Goal: Task Accomplishment & Management: Manage account settings

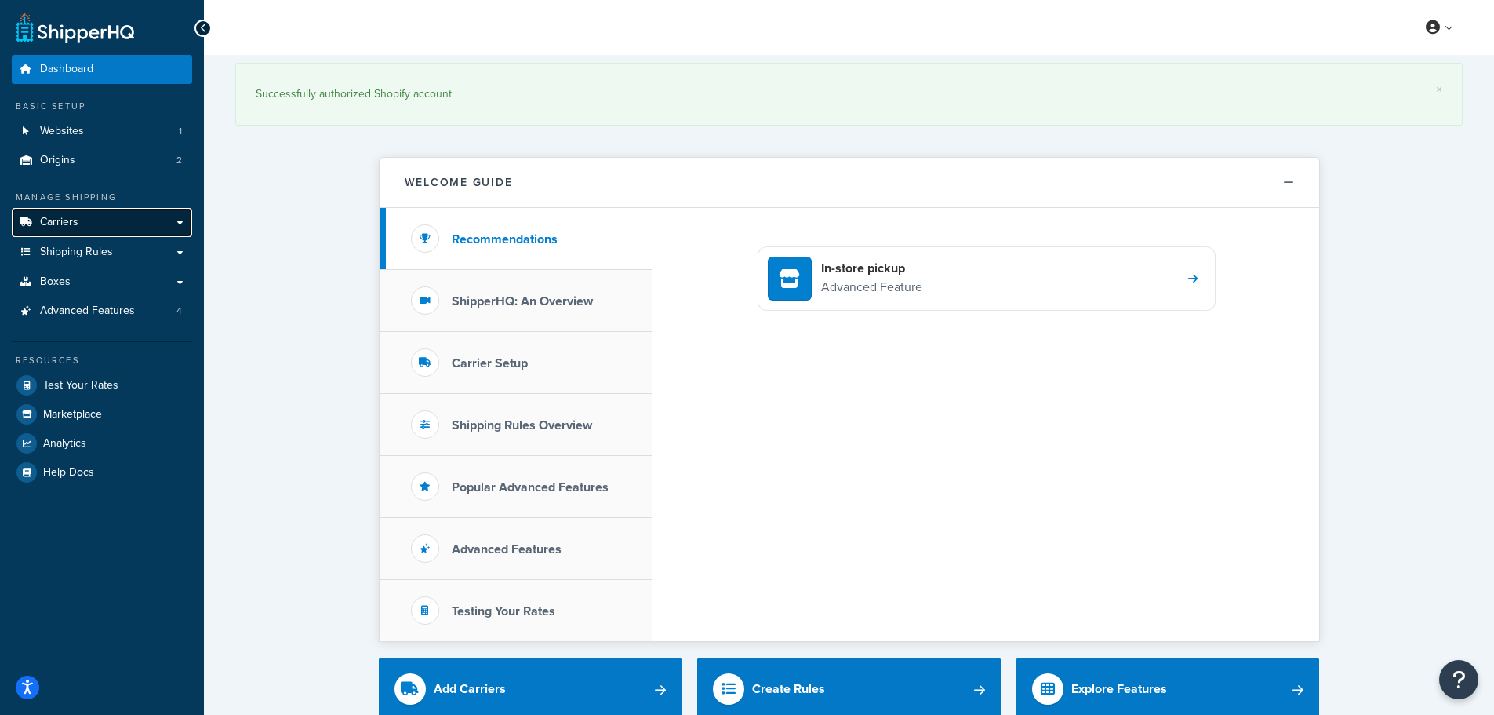
click at [67, 224] on span "Carriers" at bounding box center [59, 222] width 38 height 13
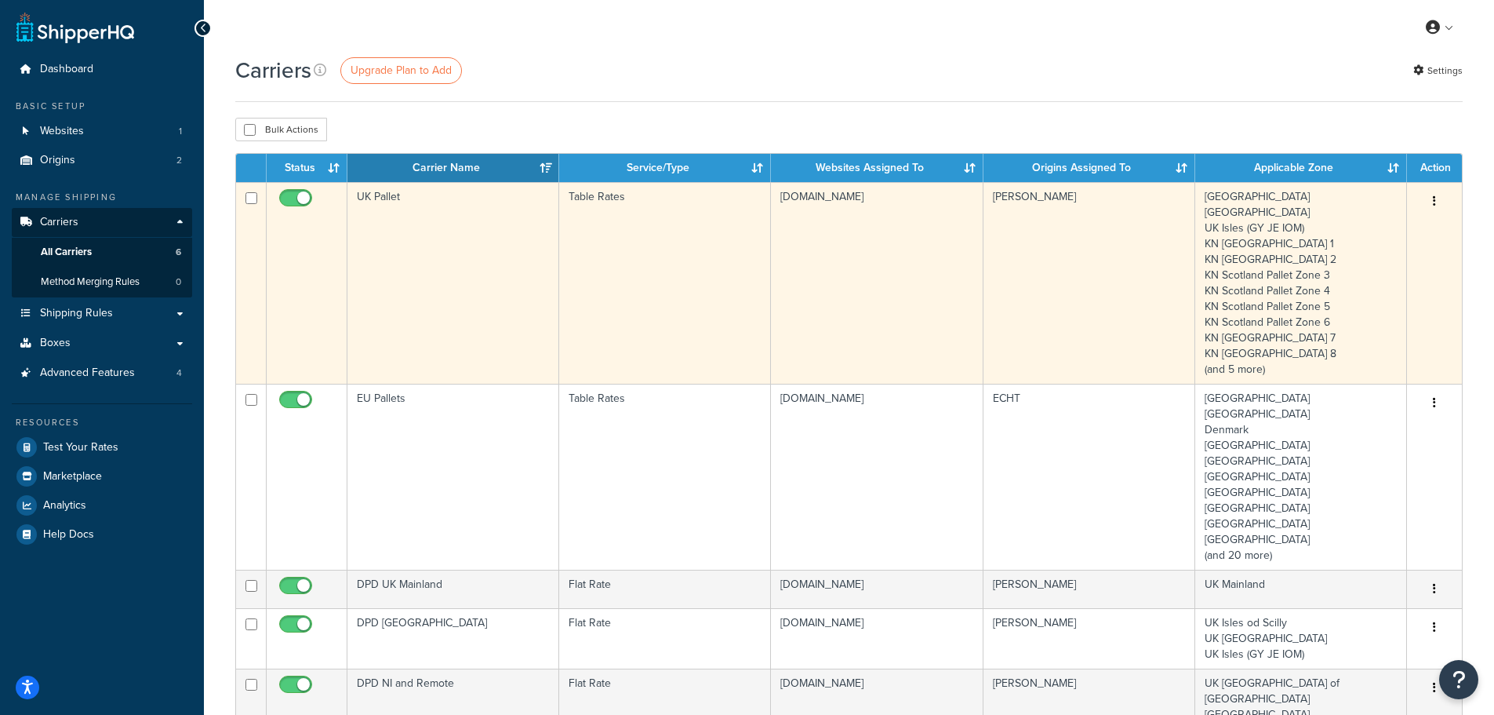
click at [390, 205] on td "UK Pallet" at bounding box center [453, 283] width 212 height 202
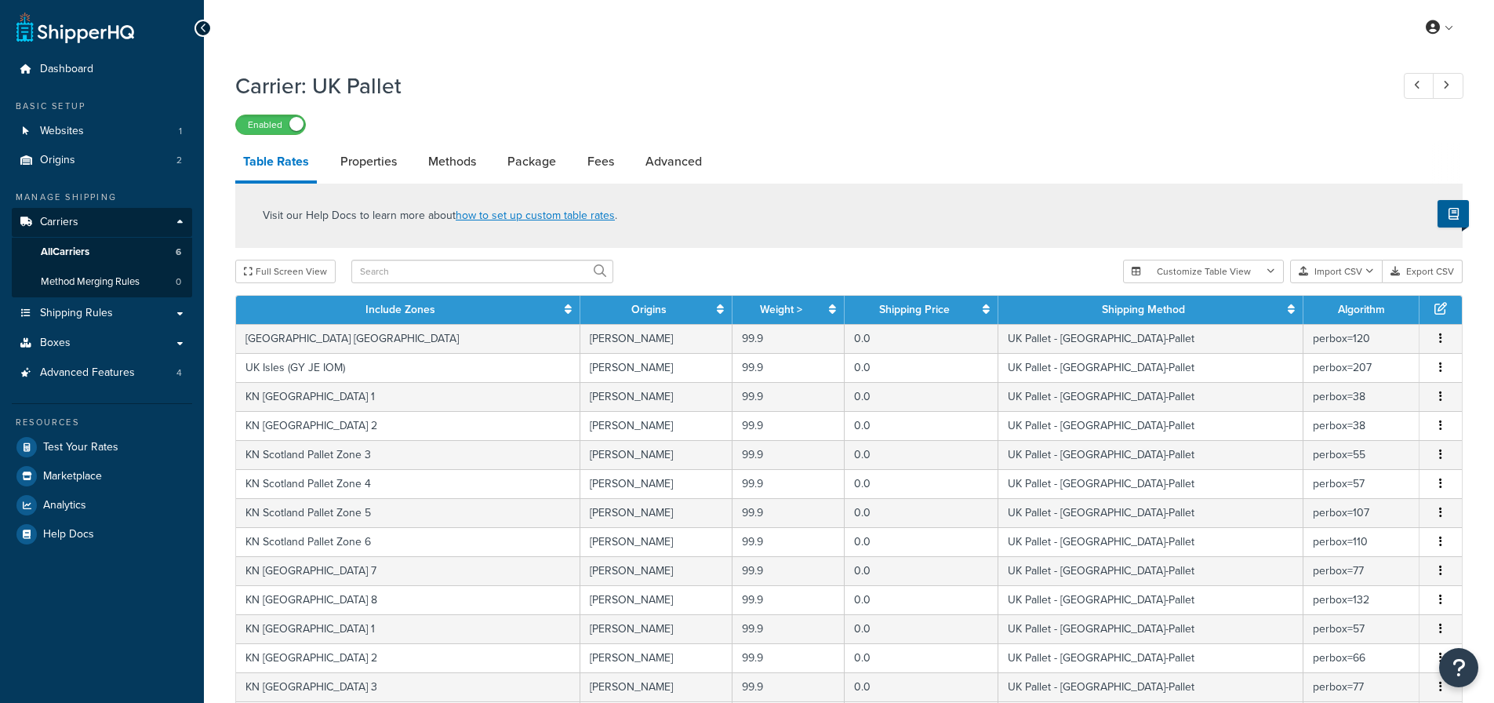
select select "25"
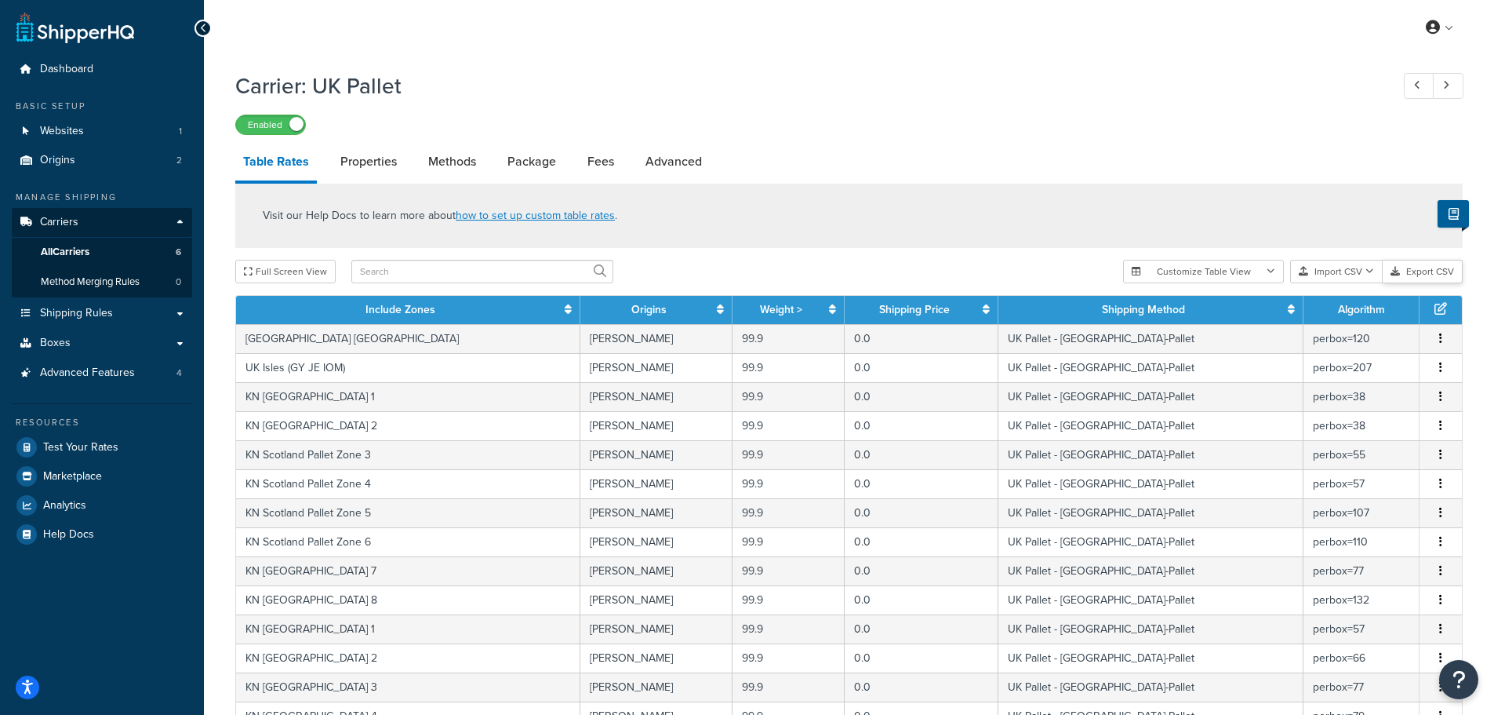
click at [1421, 273] on button "Export CSV" at bounding box center [1423, 272] width 80 height 24
click at [1328, 273] on button "Import CSV" at bounding box center [1336, 272] width 93 height 24
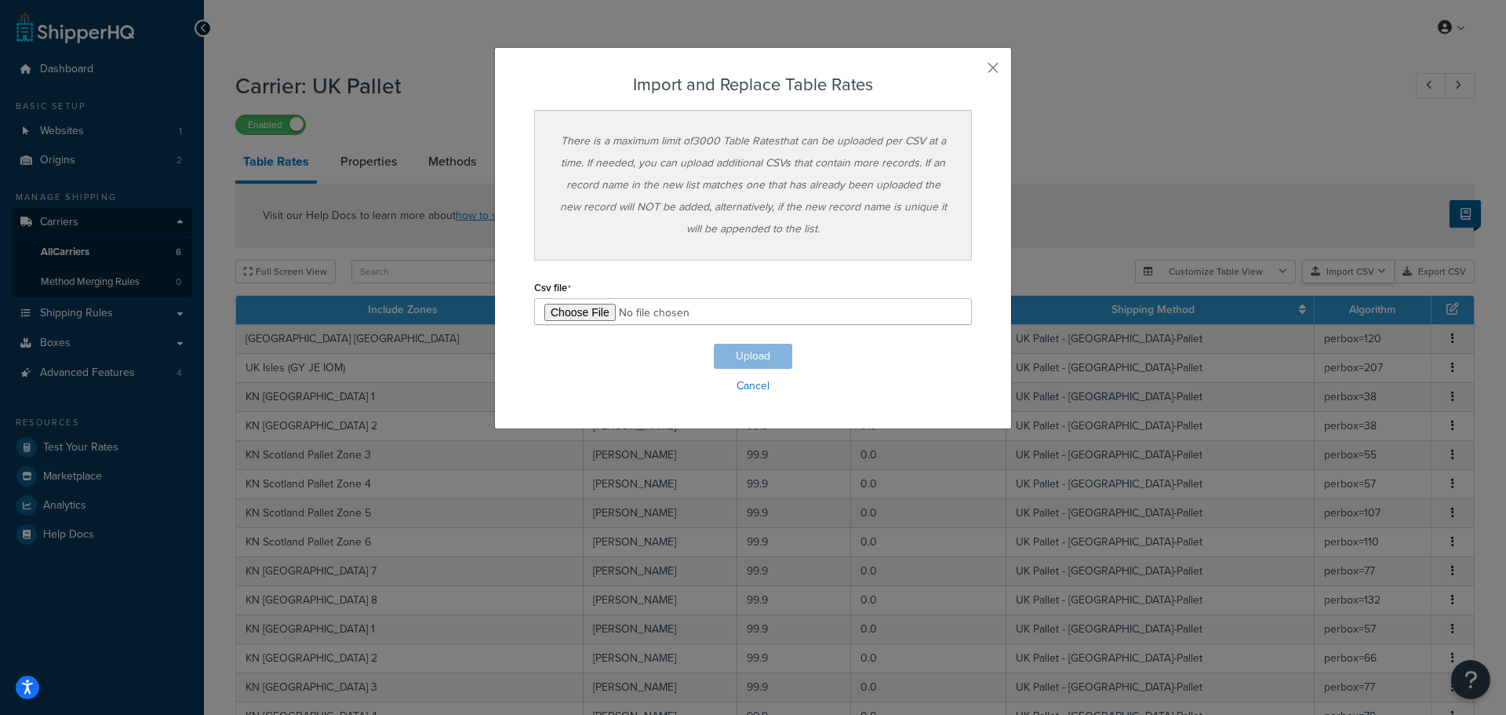
click at [1355, 283] on div "Customize Table View Show all columns Show selected columns Import CSV Import a…" at bounding box center [1305, 272] width 340 height 24
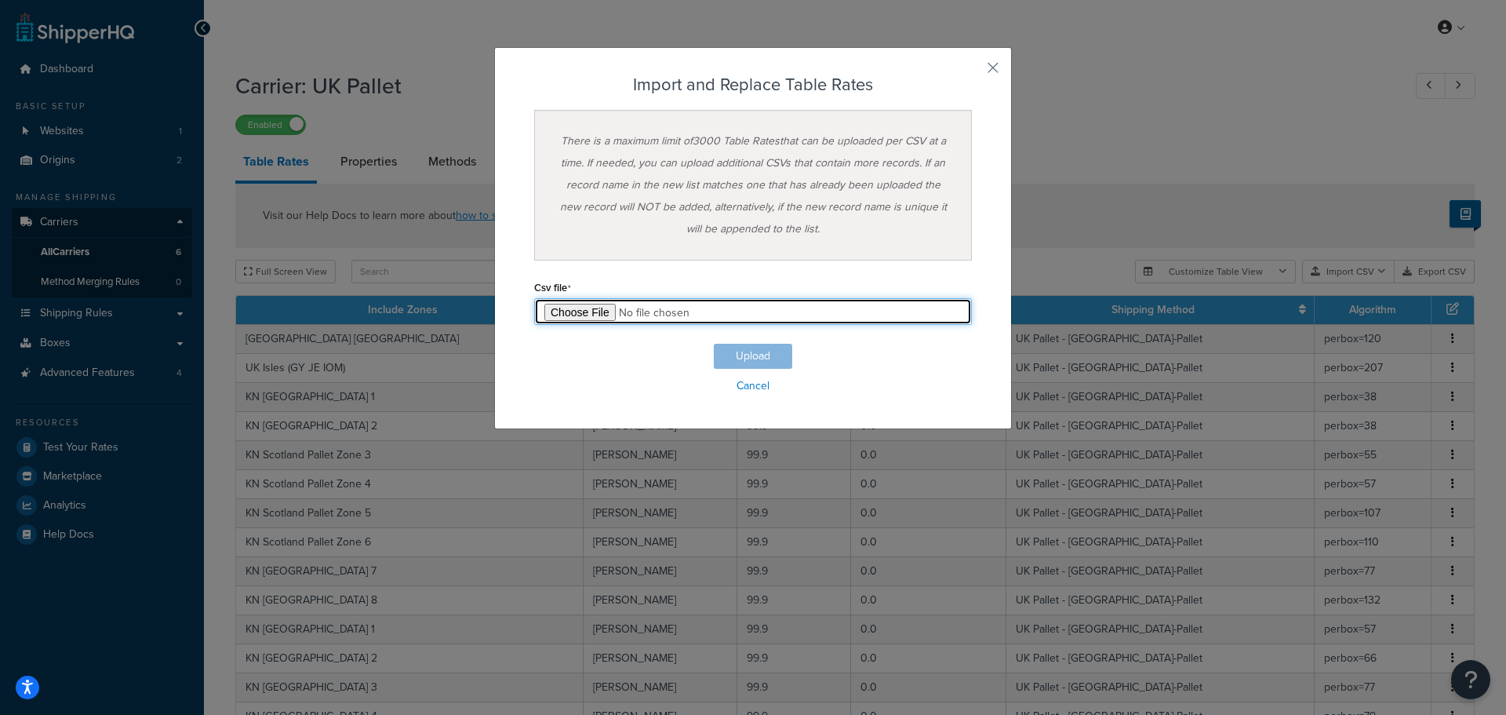
click at [591, 311] on input "file" at bounding box center [753, 311] width 438 height 27
type input "C:\fakepath\Table Rate Export-2025-10-15 1020.csv"
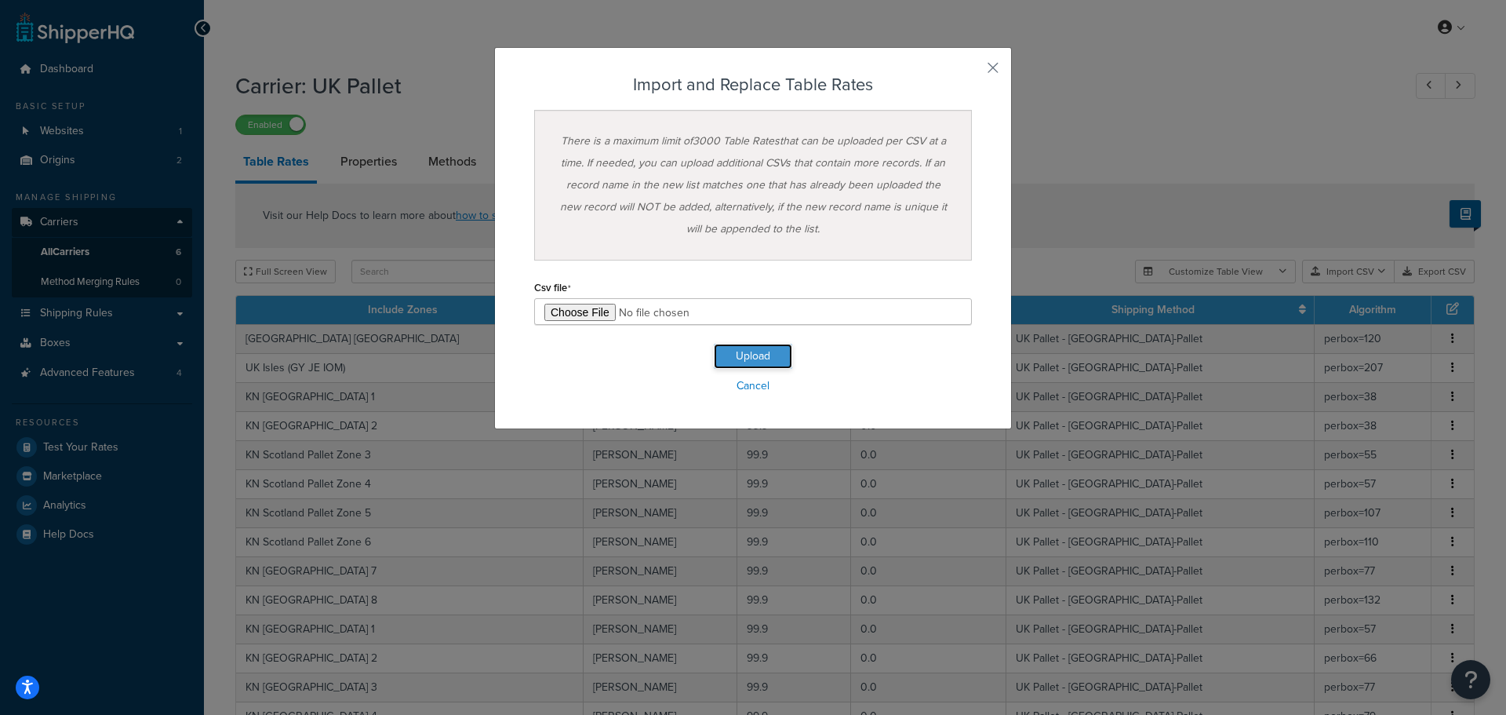
click at [750, 355] on button "Upload" at bounding box center [753, 356] width 78 height 25
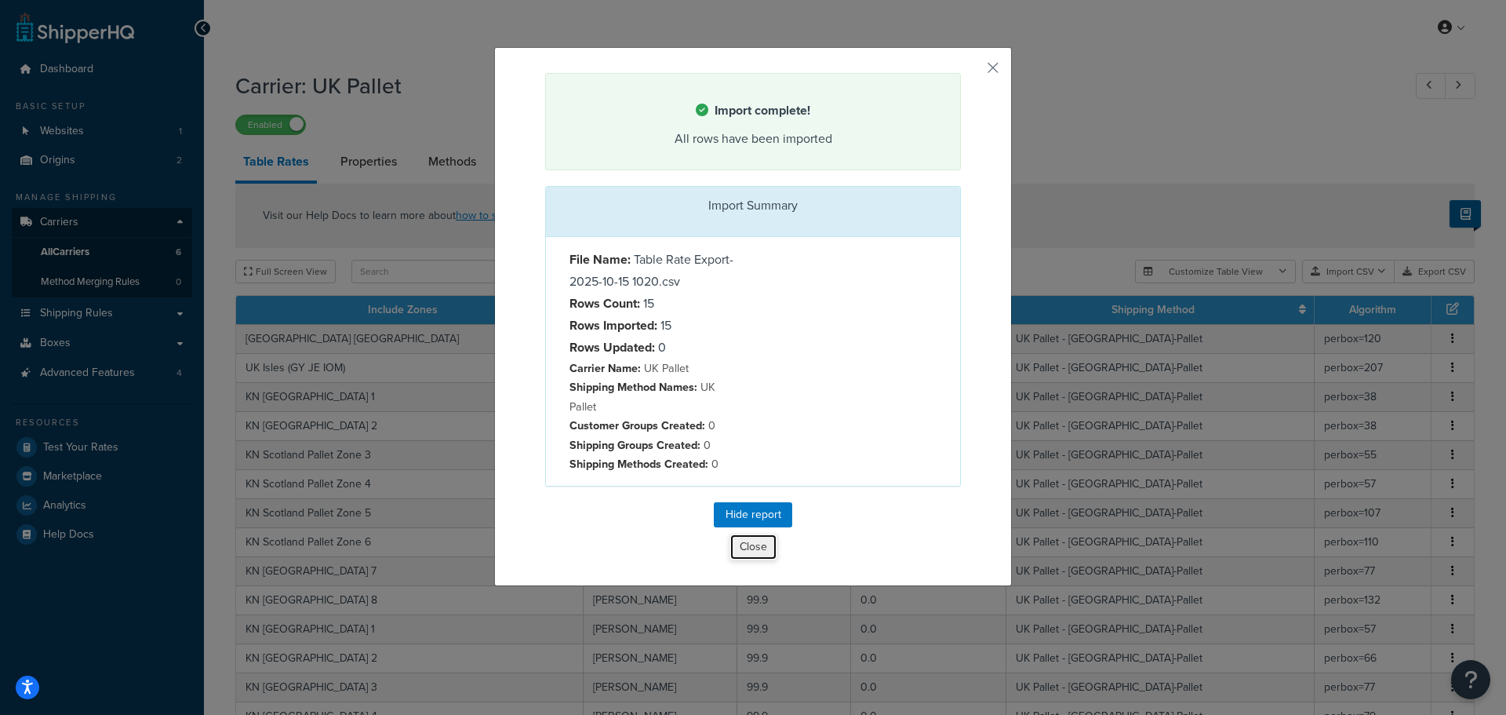
click at [744, 548] on button "Close" at bounding box center [754, 546] width 48 height 27
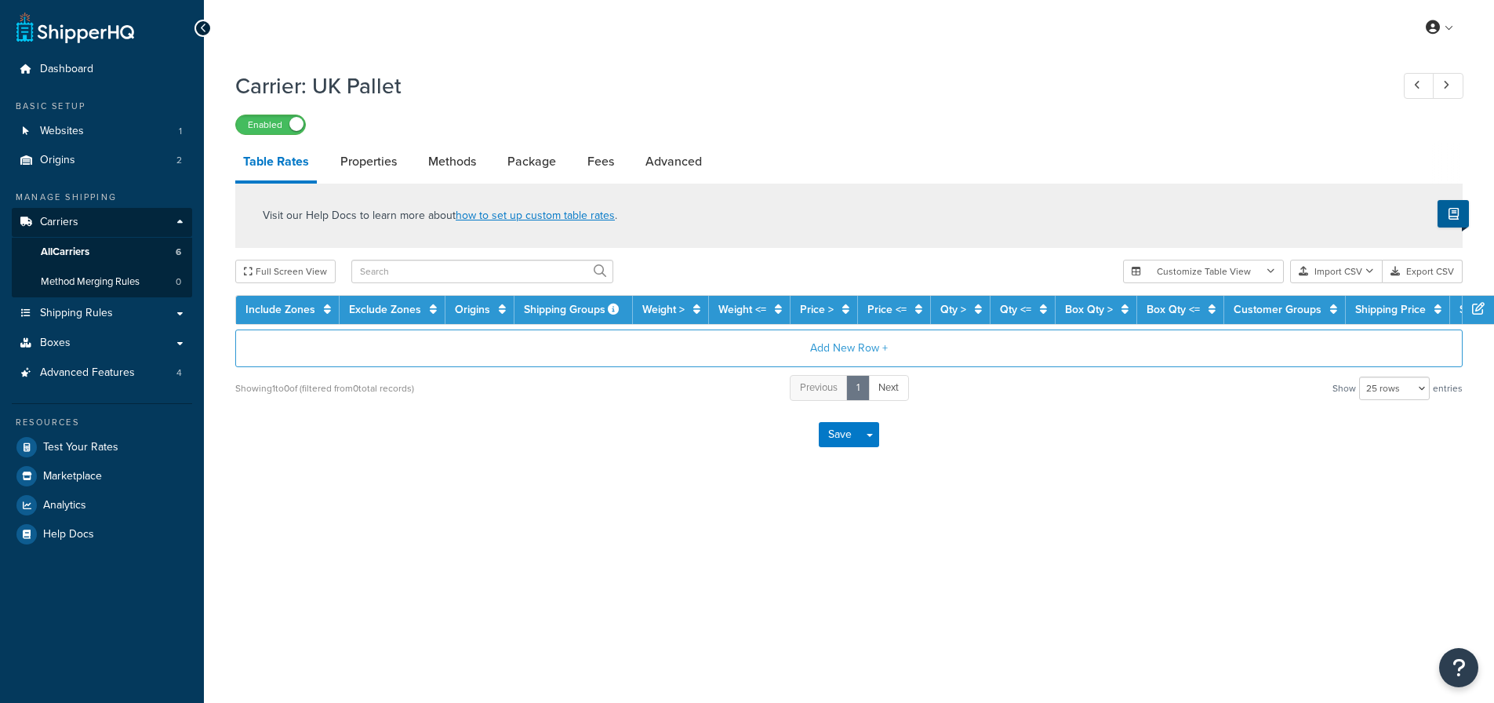
select select "25"
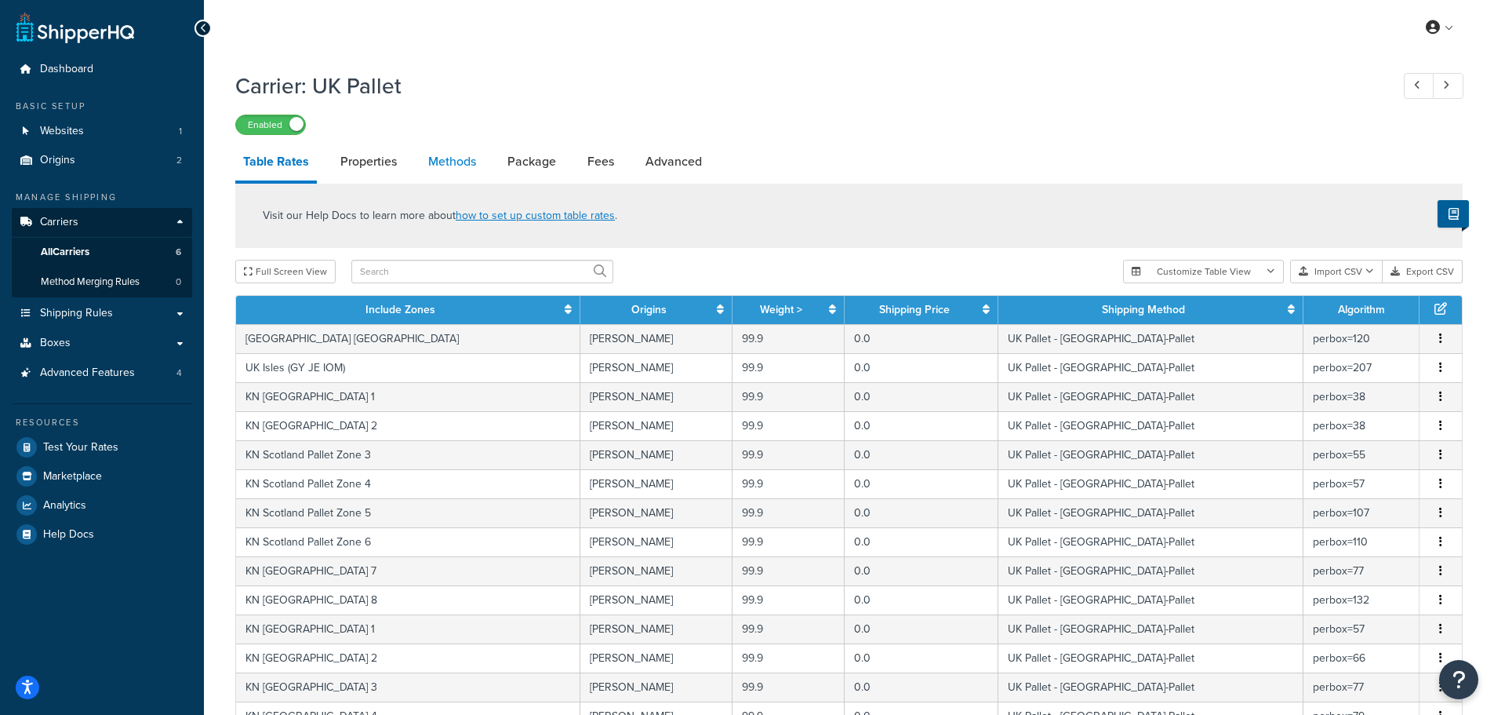
click at [460, 152] on link "Methods" at bounding box center [452, 162] width 64 height 38
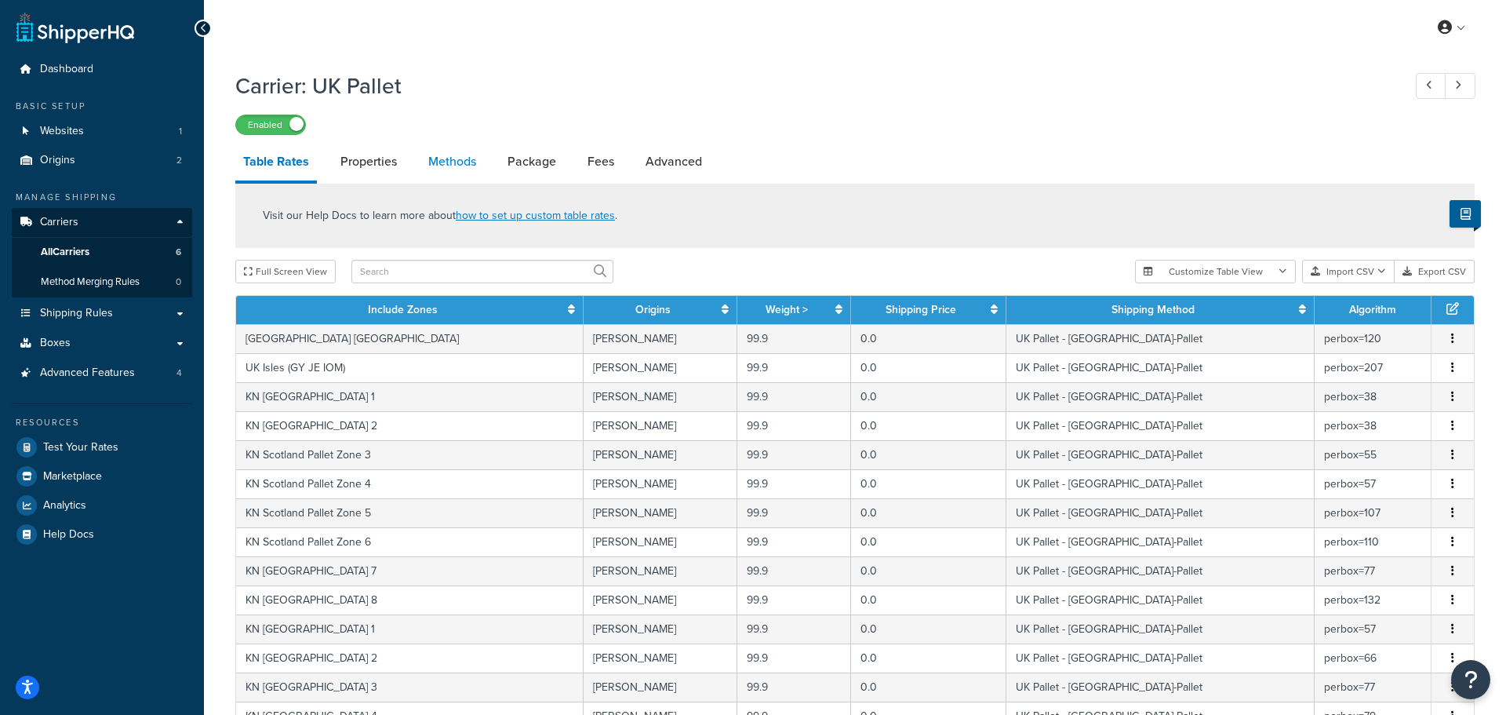
select select "25"
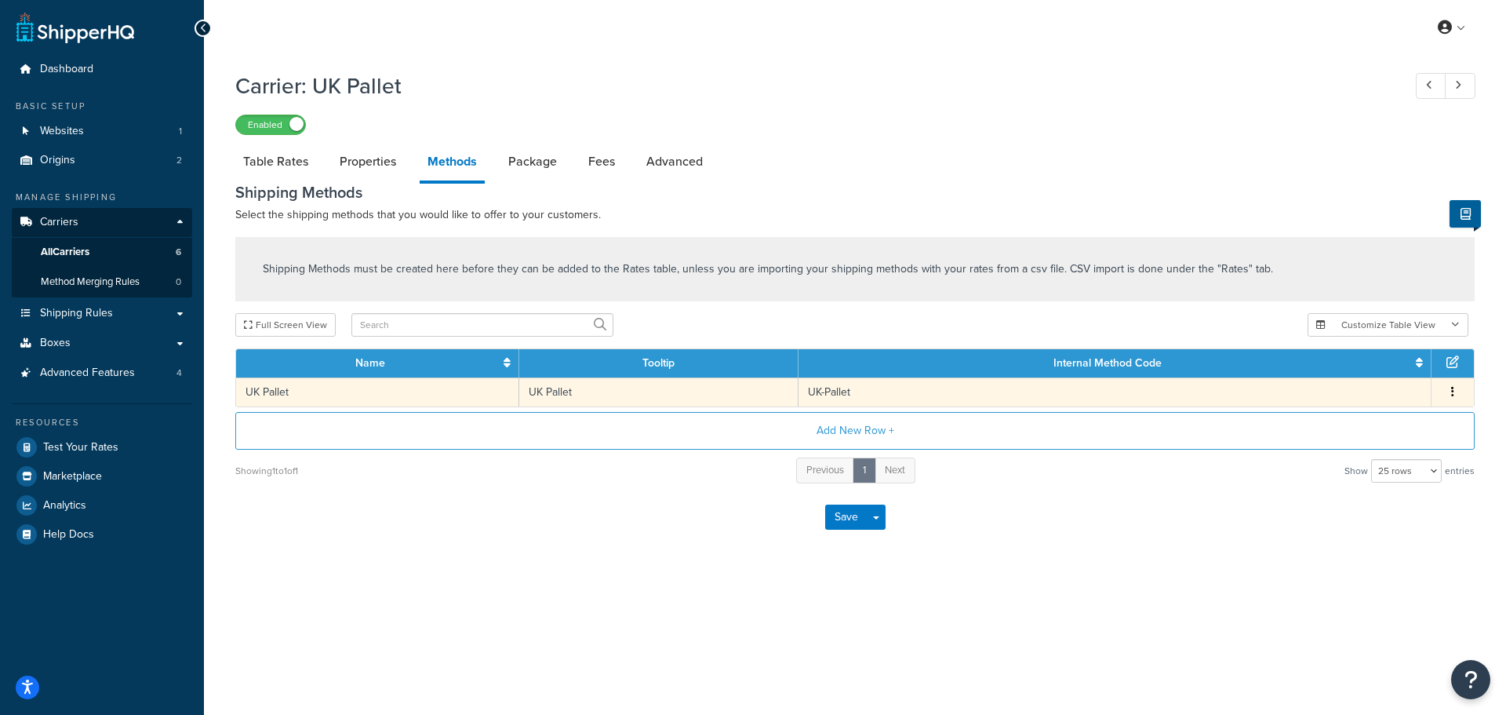
click at [1454, 393] on button "button" at bounding box center [1452, 392] width 13 height 17
click at [1373, 383] on div "Edit" at bounding box center [1372, 378] width 111 height 32
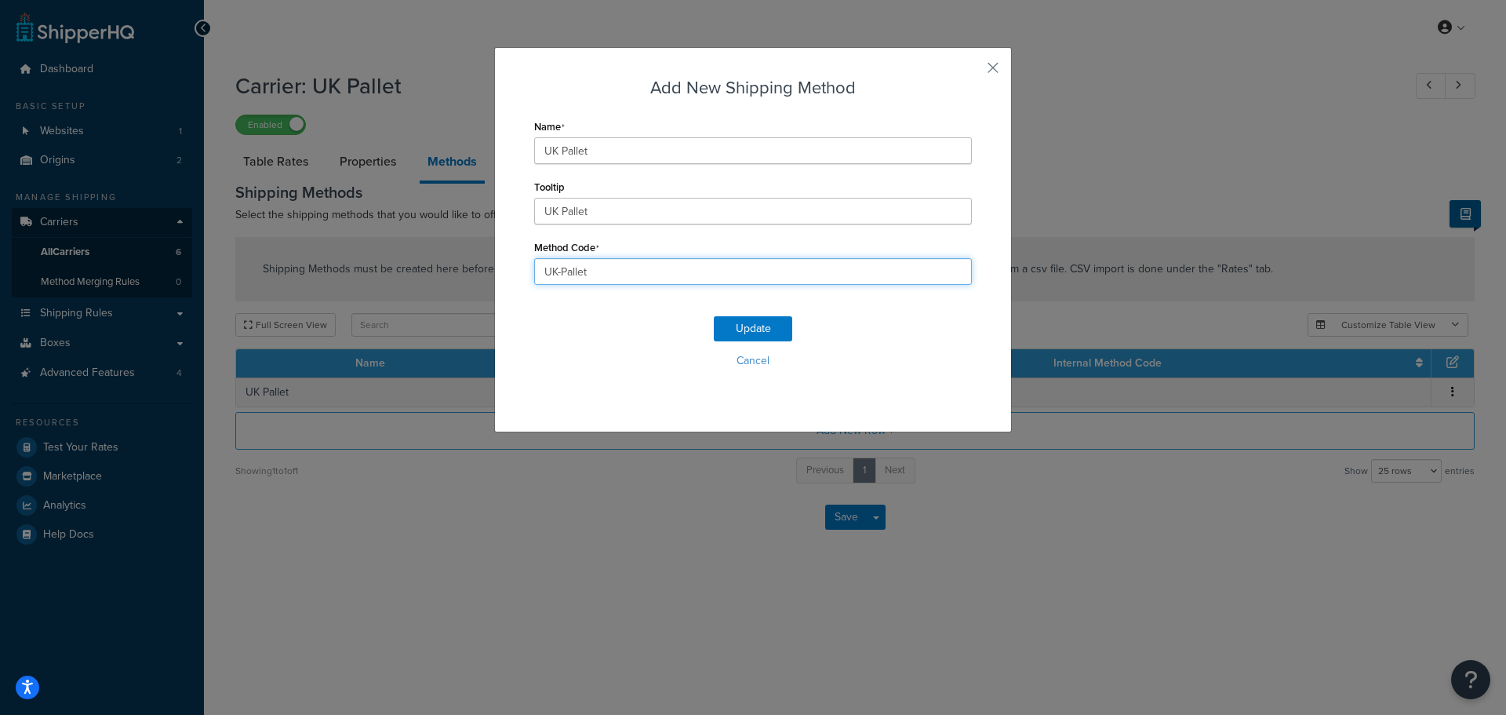
drag, startPoint x: 591, startPoint y: 274, endPoint x: 523, endPoint y: 298, distance: 72.4
click at [523, 298] on div "Add New Shipping Method Name UK Pallet Tooltip UK Pallet Method Code UK-Pallet …" at bounding box center [753, 239] width 518 height 385
type input "st"
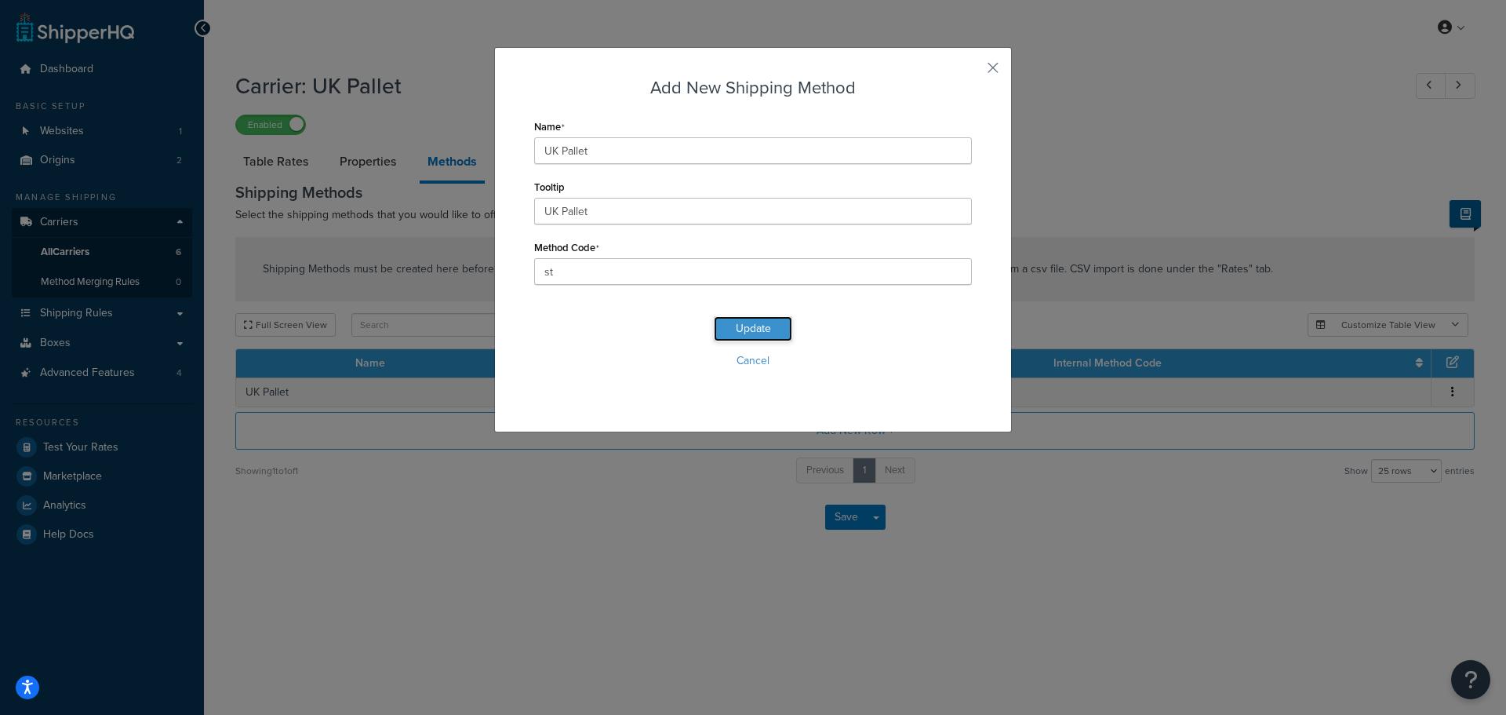
click at [755, 325] on button "Update" at bounding box center [753, 328] width 78 height 25
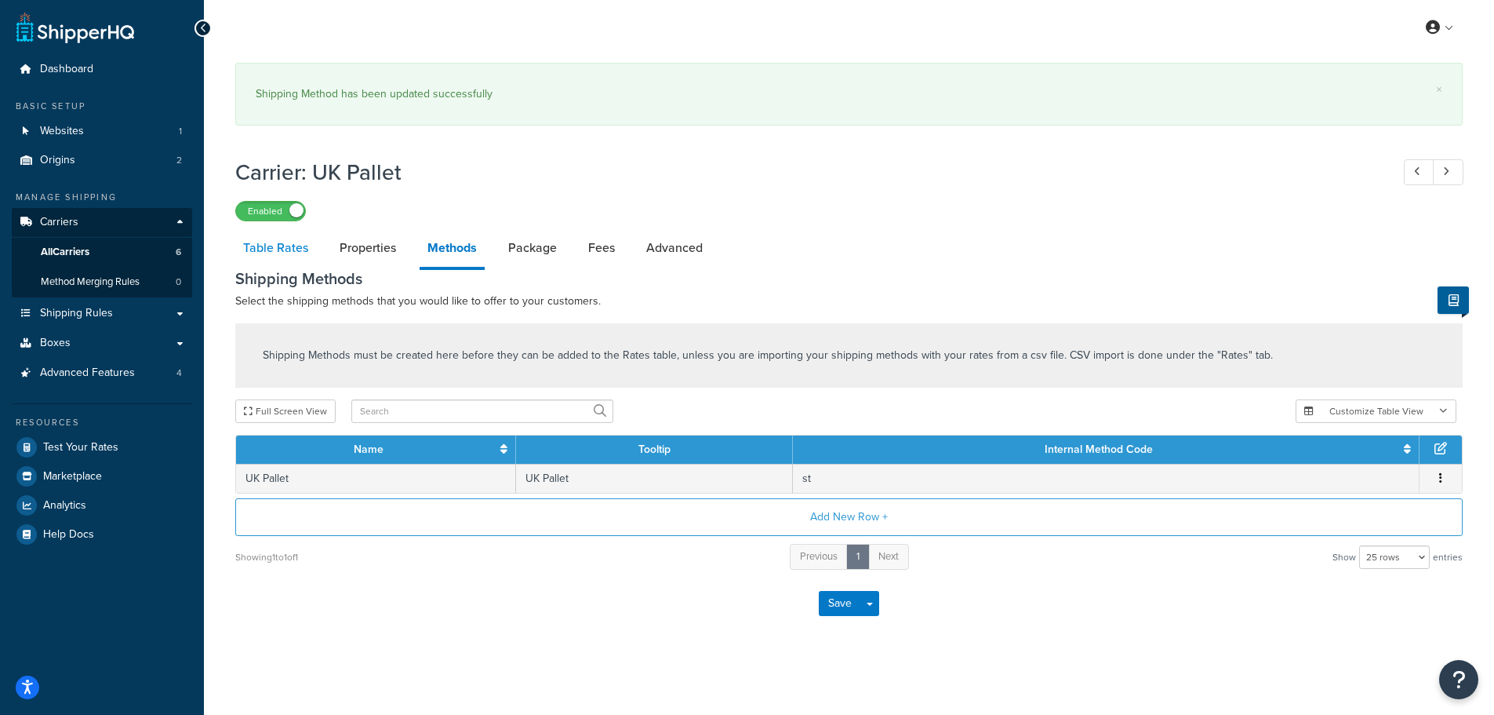
click at [265, 248] on link "Table Rates" at bounding box center [275, 248] width 81 height 38
select select "25"
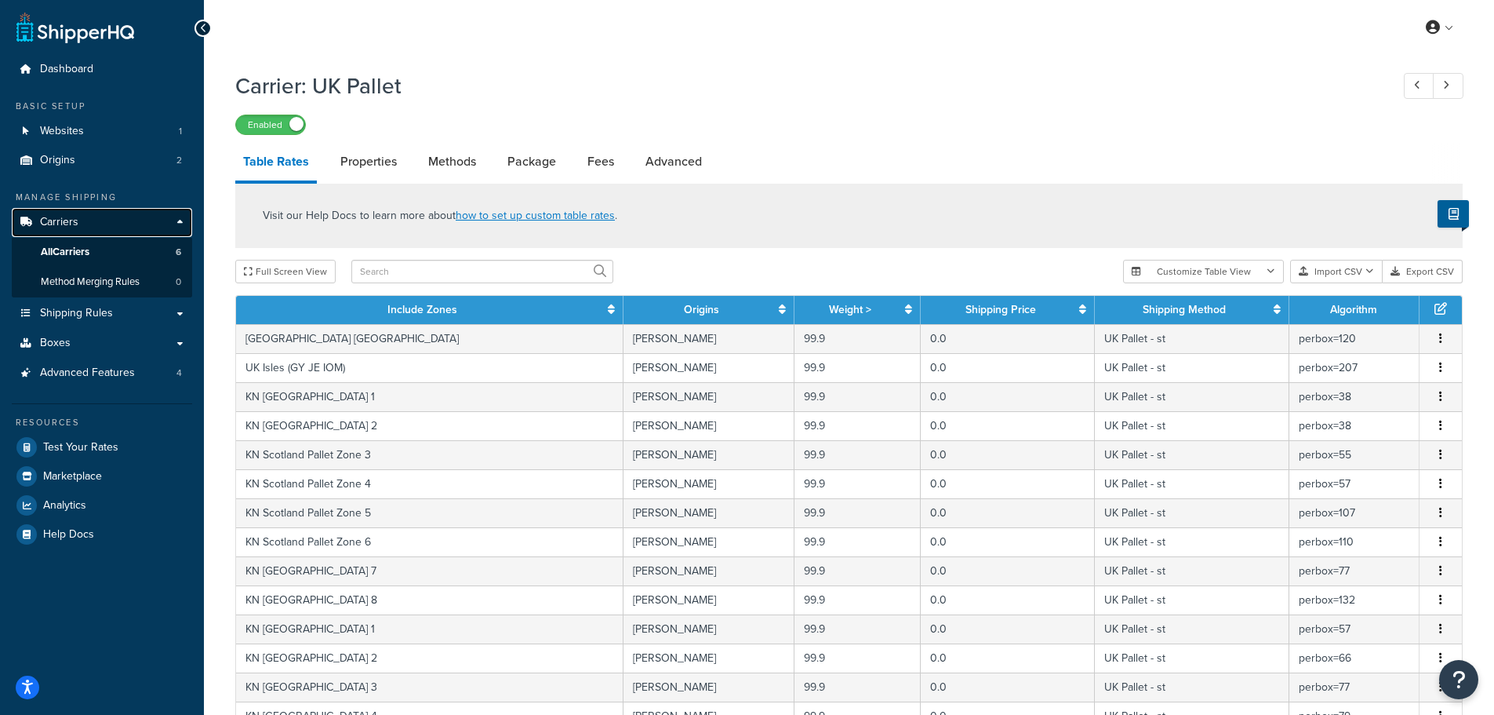
click at [56, 216] on span "Carriers" at bounding box center [59, 222] width 38 height 13
